Goal: Check status: Check status

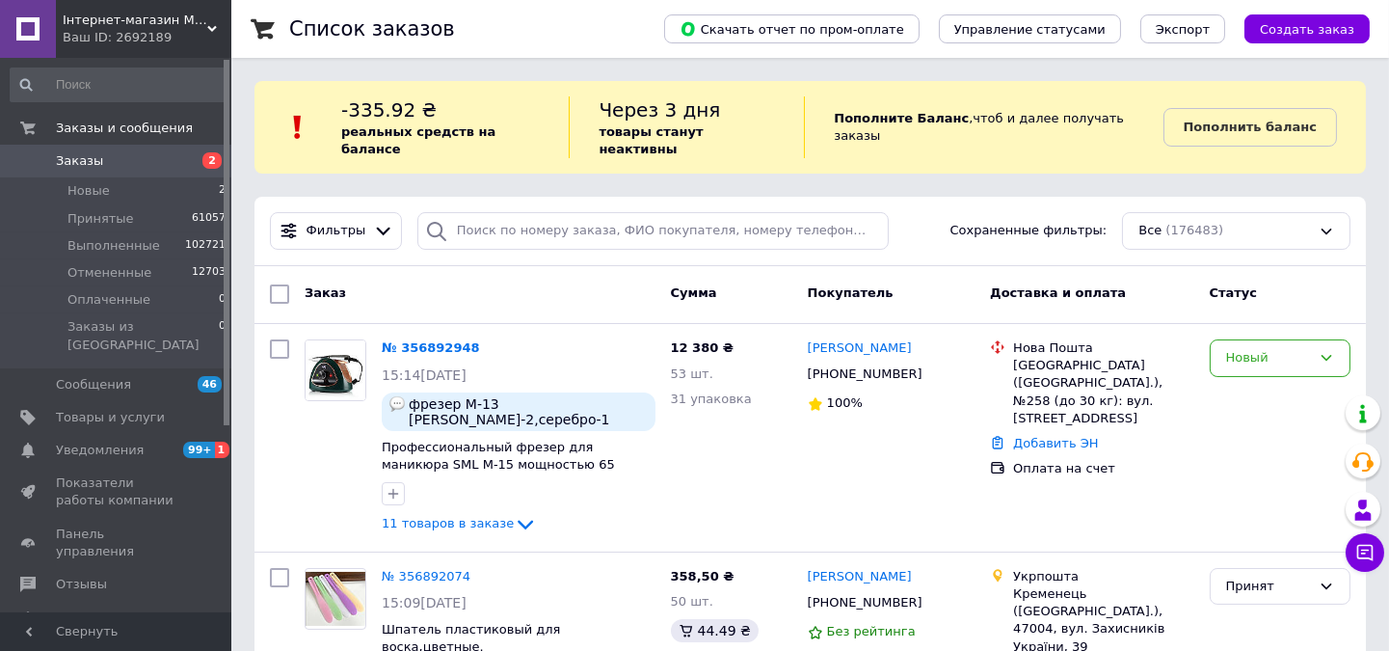
click at [81, 169] on span "Заказы" at bounding box center [79, 160] width 47 height 17
click at [69, 162] on span "Заказы" at bounding box center [79, 160] width 47 height 17
click at [425, 340] on link "№ 356892948" at bounding box center [426, 347] width 89 height 14
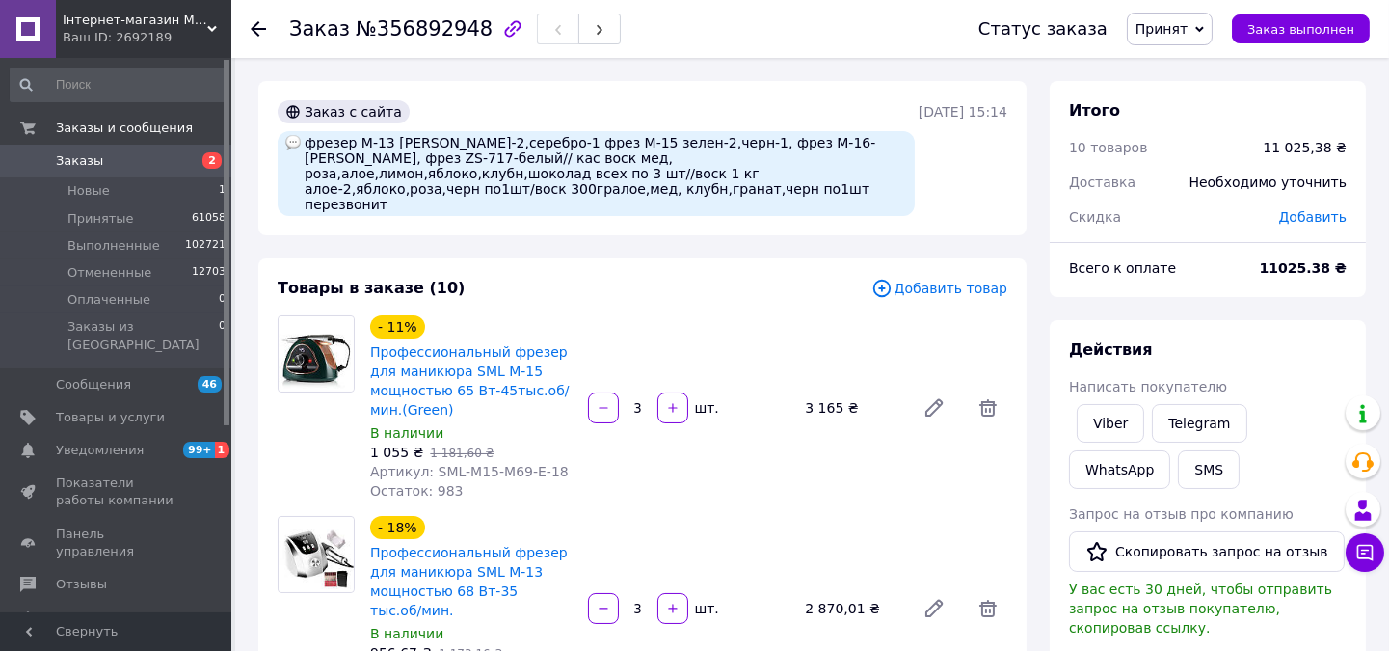
click at [1100, 373] on div "Действия Написать покупателю Viber Telegram WhatsApp SMS Запрос на отзыв про ко…" at bounding box center [1208, 592] width 278 height 506
click at [1111, 416] on link "Viber" at bounding box center [1110, 423] width 67 height 39
click at [104, 147] on link "Заказы 2" at bounding box center [118, 161] width 237 height 33
